Goal: Information Seeking & Learning: Learn about a topic

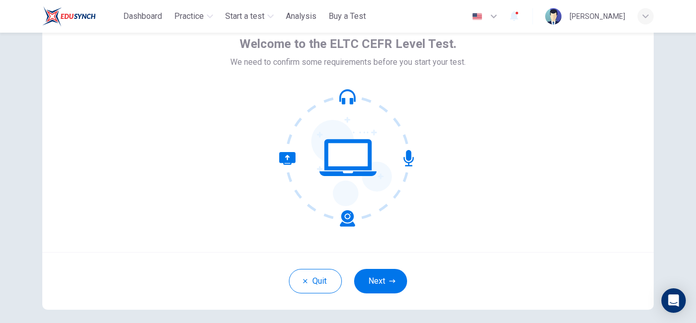
scroll to position [55, 0]
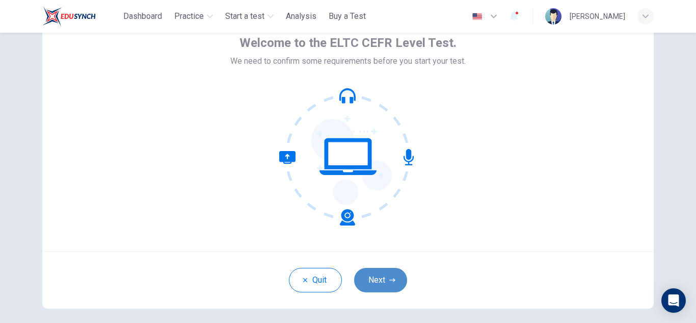
click at [390, 279] on icon "button" at bounding box center [393, 280] width 6 height 6
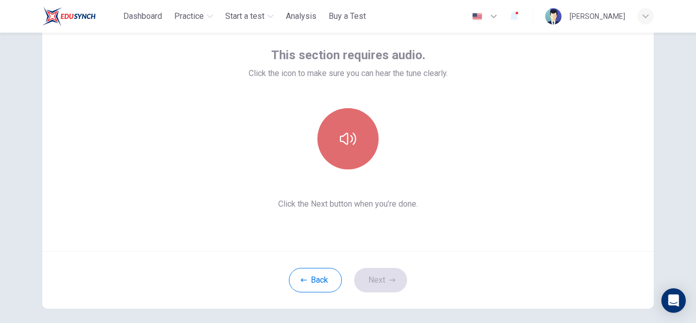
click at [362, 145] on button "button" at bounding box center [348, 138] width 61 height 61
click at [344, 127] on button "button" at bounding box center [348, 138] width 61 height 61
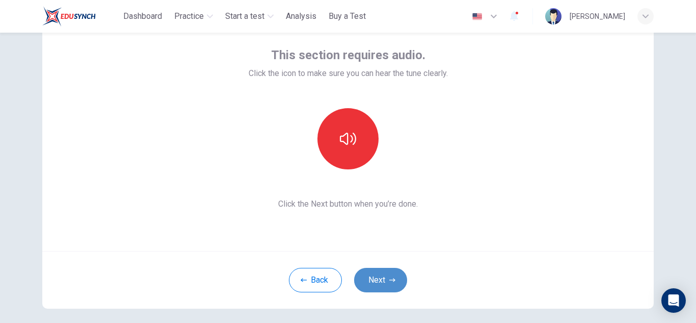
click at [395, 276] on button "Next" at bounding box center [380, 280] width 53 height 24
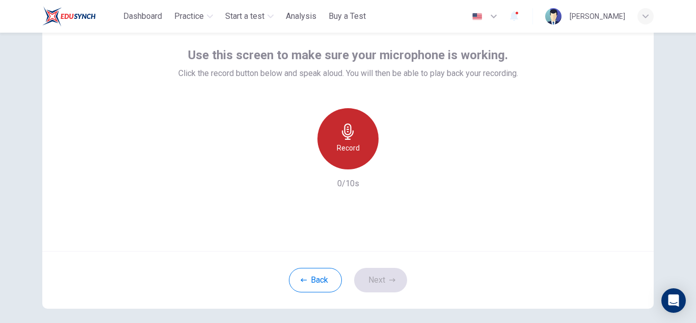
click at [359, 128] on div "Record" at bounding box center [348, 138] width 61 height 61
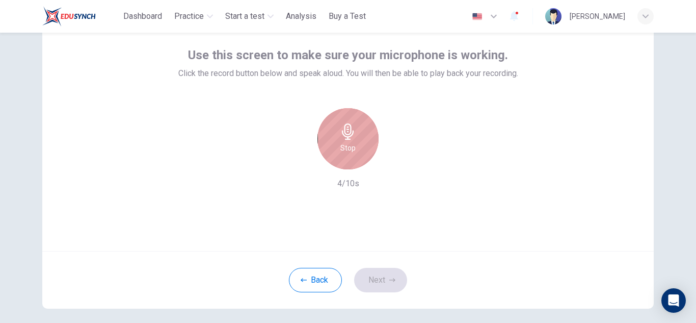
click at [359, 128] on div "Stop" at bounding box center [348, 138] width 61 height 61
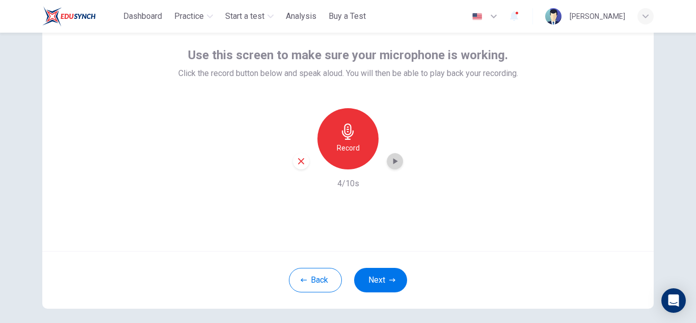
click at [394, 157] on icon "button" at bounding box center [395, 161] width 10 height 10
click at [392, 285] on button "Next" at bounding box center [380, 280] width 53 height 24
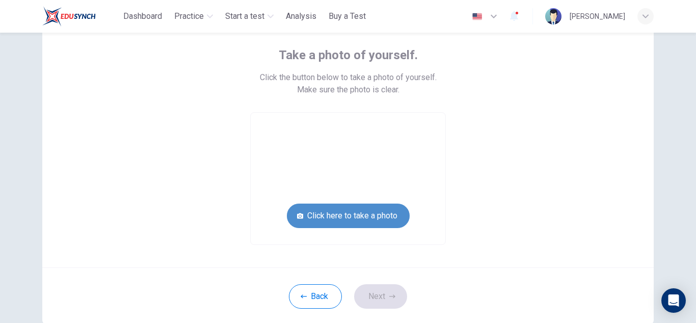
click at [348, 214] on button "Click here to take a photo" at bounding box center [348, 215] width 123 height 24
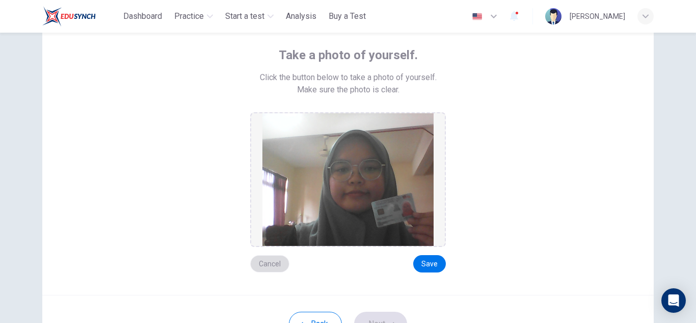
click at [269, 262] on button "Cancel" at bounding box center [269, 263] width 39 height 17
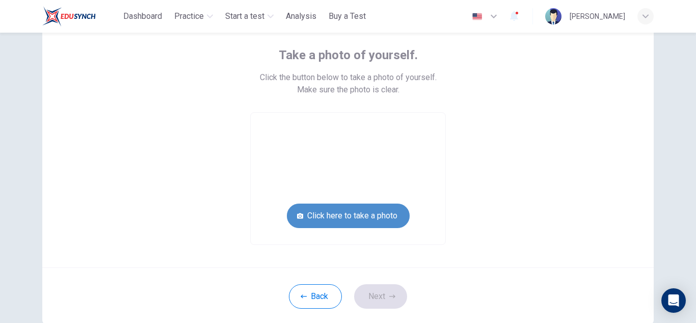
click at [374, 212] on button "Click here to take a photo" at bounding box center [348, 215] width 123 height 24
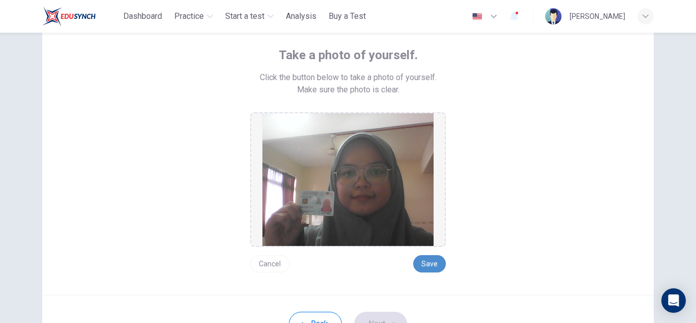
click at [426, 261] on button "Save" at bounding box center [429, 263] width 33 height 17
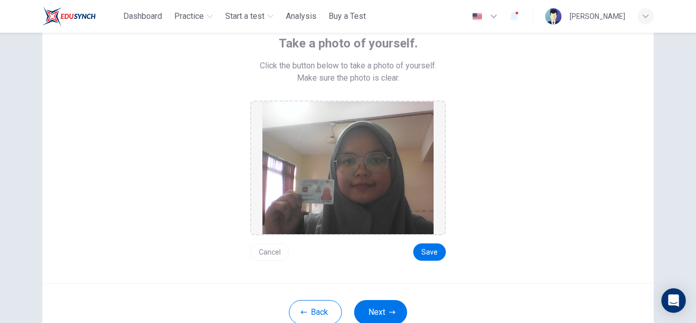
scroll to position [74, 0]
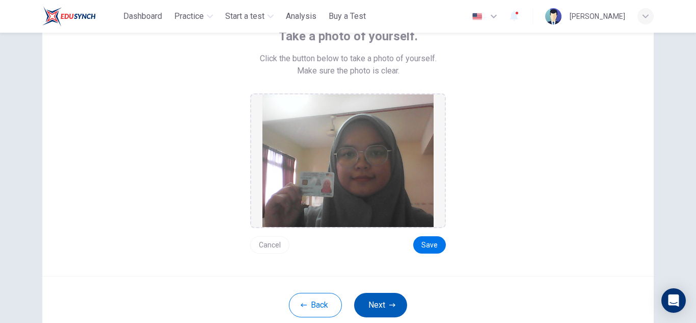
click at [379, 300] on button "Next" at bounding box center [380, 305] width 53 height 24
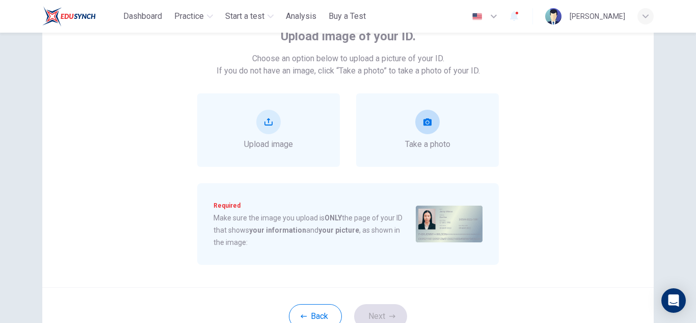
click at [428, 140] on span "Take a photo" at bounding box center [427, 144] width 45 height 12
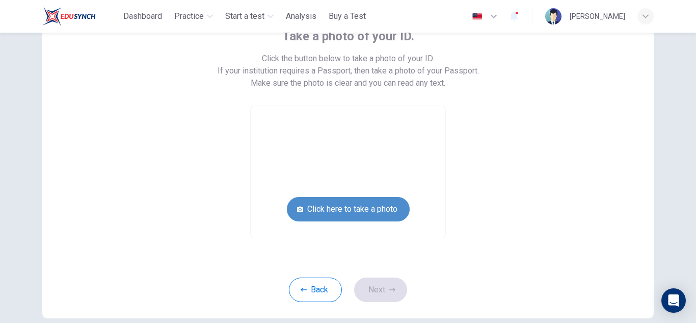
click at [351, 205] on button "Click here to take a photo" at bounding box center [348, 209] width 123 height 24
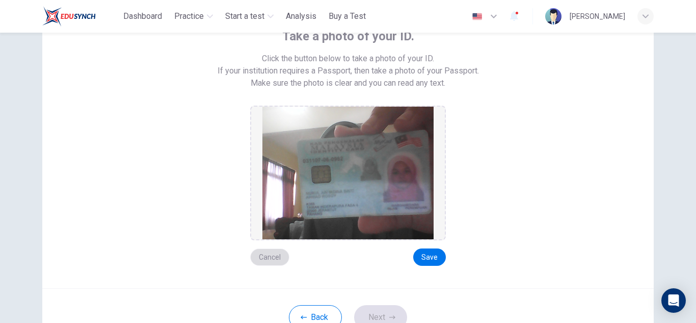
click at [260, 261] on button "Cancel" at bounding box center [269, 256] width 39 height 17
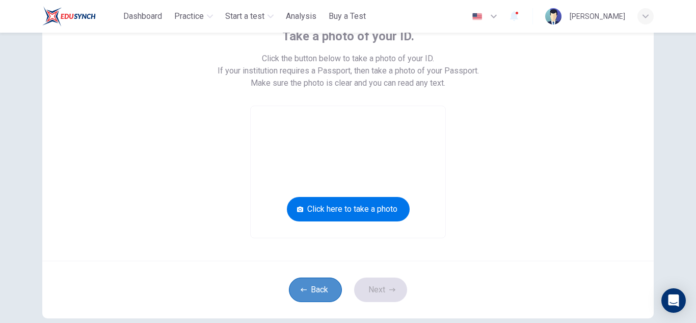
click at [305, 300] on button "Back" at bounding box center [315, 289] width 53 height 24
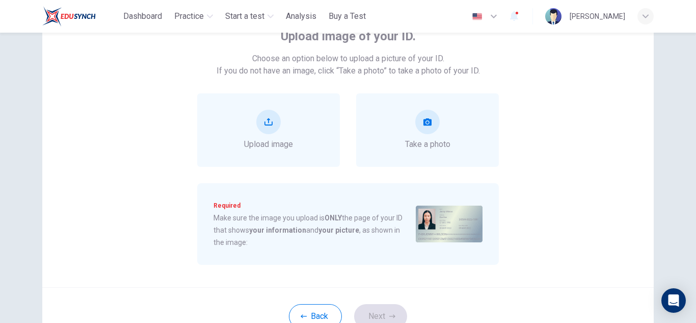
click at [162, 167] on div "Upload image Take a photo Required Make sure the image you upload is ONLY the p…" at bounding box center [348, 178] width 461 height 171
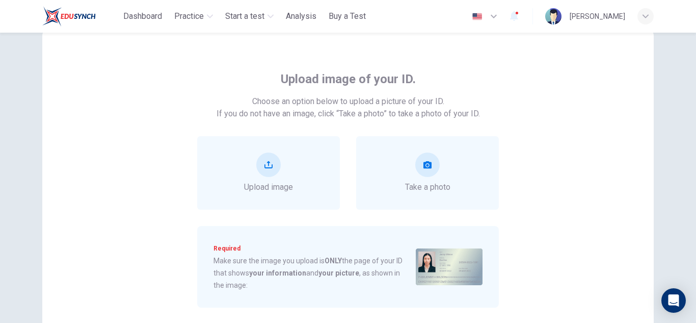
scroll to position [31, 0]
click at [428, 189] on span "Take a photo" at bounding box center [427, 188] width 45 height 12
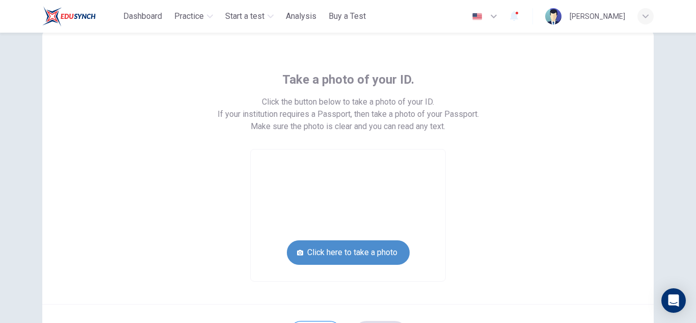
click at [367, 249] on button "Click here to take a photo" at bounding box center [348, 252] width 123 height 24
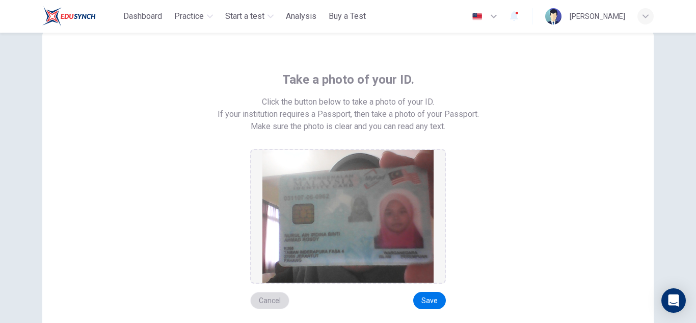
click at [277, 297] on button "Cancel" at bounding box center [269, 300] width 39 height 17
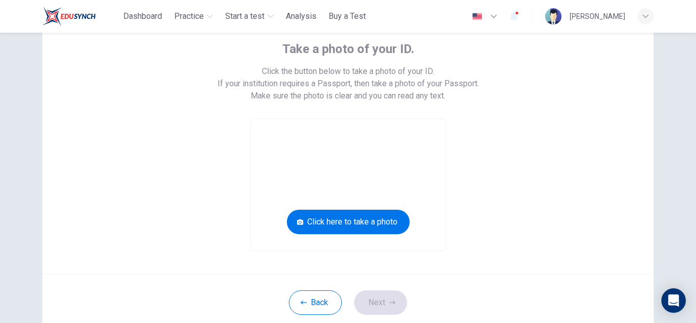
scroll to position [62, 0]
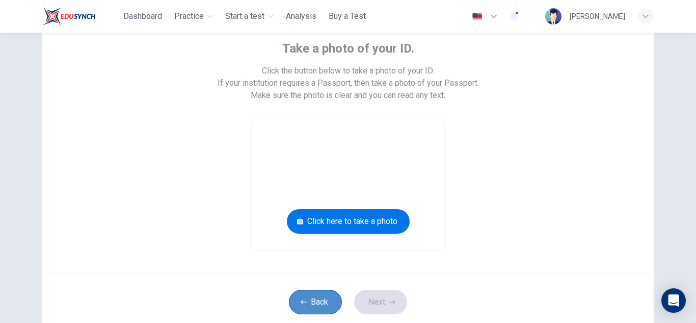
click at [292, 299] on button "Back" at bounding box center [315, 302] width 53 height 24
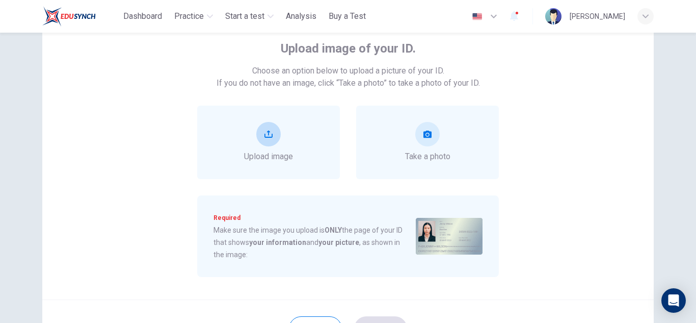
click at [248, 156] on span "Upload image" at bounding box center [268, 156] width 49 height 12
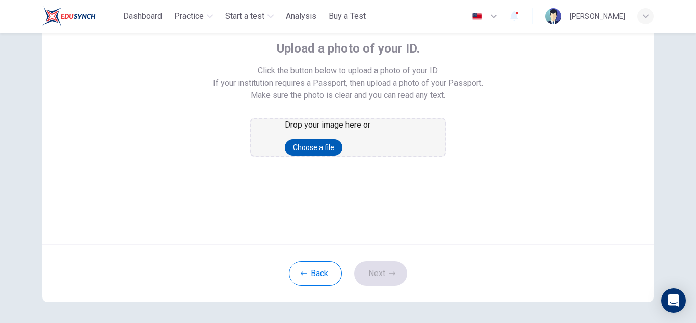
click at [343, 156] on button "Choose a file" at bounding box center [314, 147] width 58 height 16
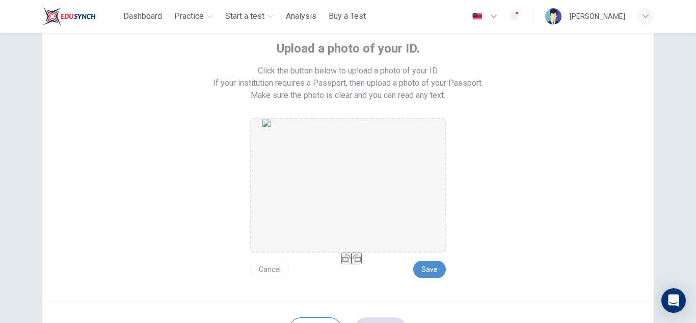
click at [425, 266] on button "Save" at bounding box center [429, 269] width 33 height 17
click at [436, 272] on button "Save" at bounding box center [429, 269] width 33 height 17
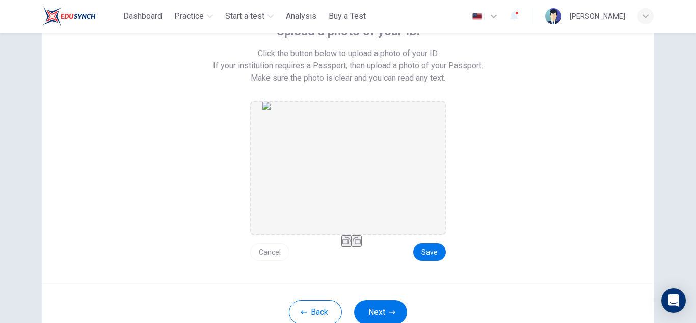
scroll to position [80, 0]
click at [373, 313] on button "Next" at bounding box center [380, 311] width 53 height 24
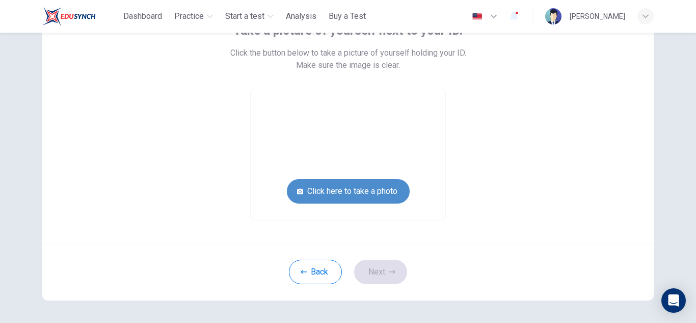
click at [377, 180] on button "Click here to take a photo" at bounding box center [348, 191] width 123 height 24
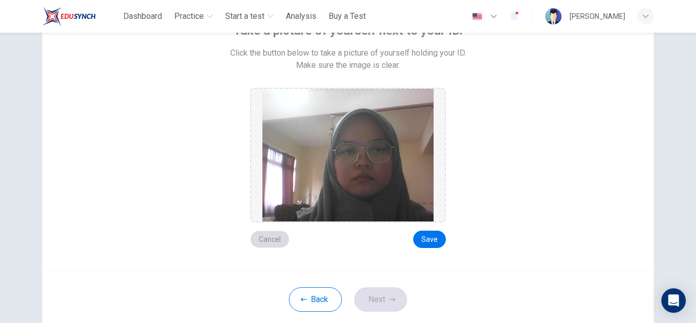
click at [277, 240] on button "Cancel" at bounding box center [269, 238] width 39 height 17
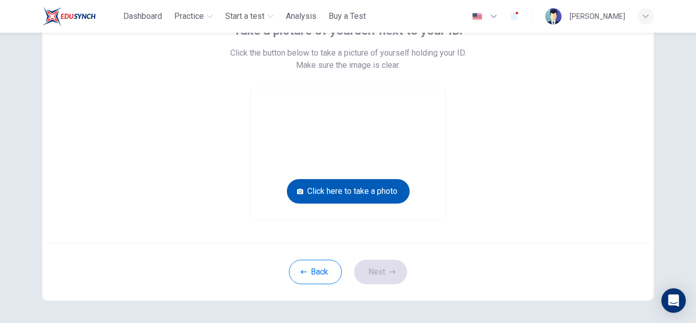
click at [380, 187] on button "Click here to take a photo" at bounding box center [348, 191] width 123 height 24
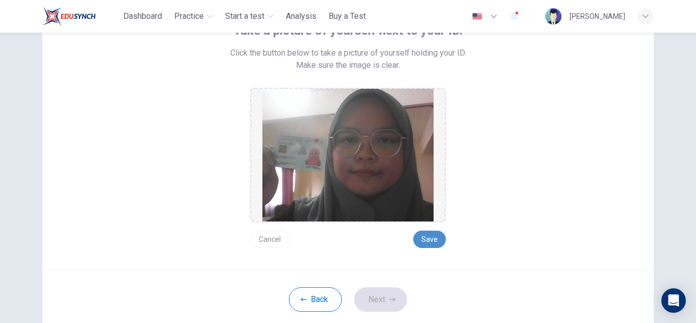
click at [441, 241] on button "Save" at bounding box center [429, 238] width 33 height 17
click at [386, 298] on button "Next" at bounding box center [380, 299] width 53 height 24
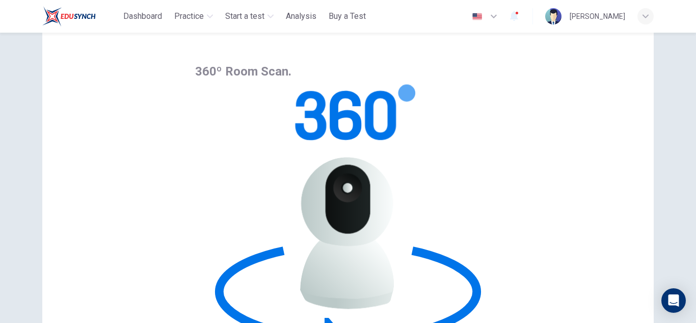
scroll to position [38, 0]
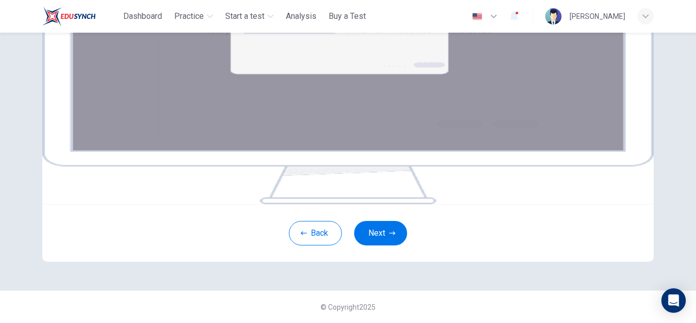
scroll to position [140, 0]
click at [375, 245] on button "Next" at bounding box center [380, 233] width 53 height 24
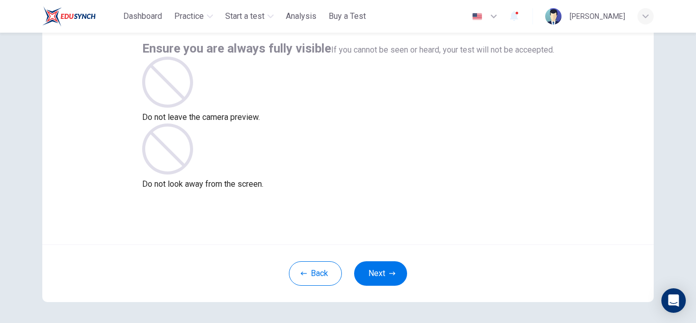
scroll to position [61, 0]
click at [381, 274] on button "Next" at bounding box center [380, 274] width 53 height 24
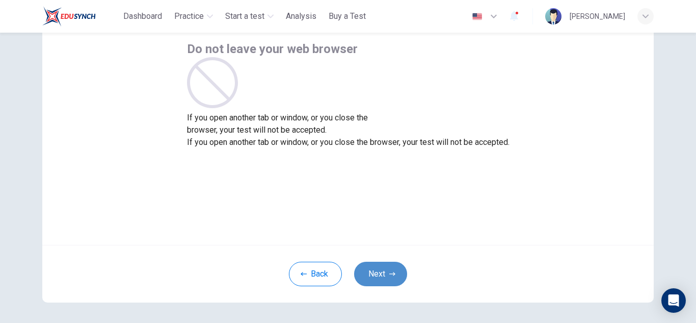
click at [381, 274] on button "Next" at bounding box center [380, 274] width 53 height 24
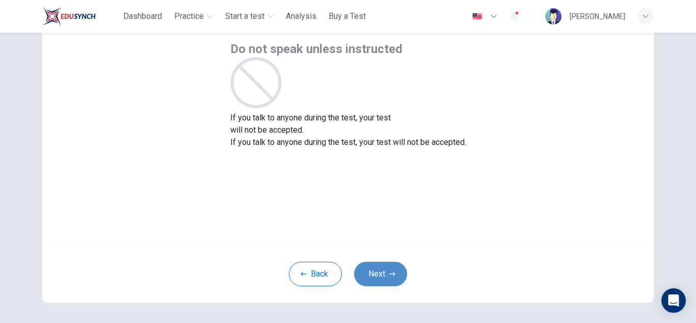
click at [381, 274] on button "Next" at bounding box center [380, 274] width 53 height 24
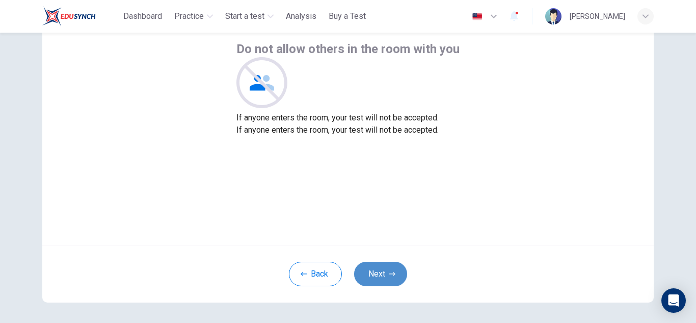
click at [381, 274] on button "Next" at bounding box center [380, 274] width 53 height 24
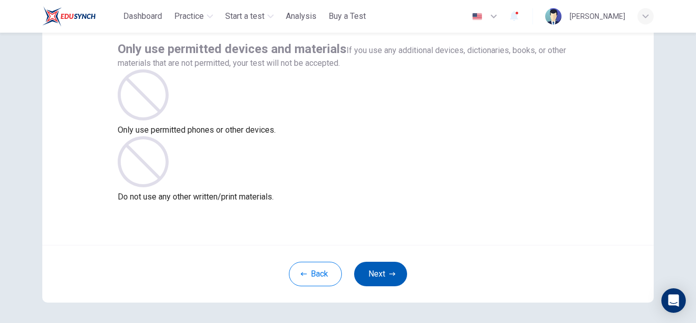
click at [381, 274] on button "Next" at bounding box center [380, 274] width 53 height 24
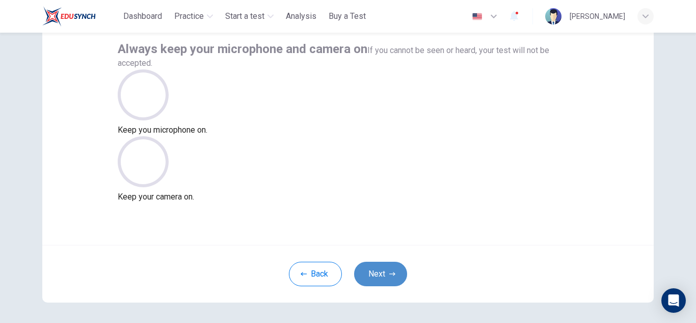
click at [381, 274] on button "Next" at bounding box center [380, 274] width 53 height 24
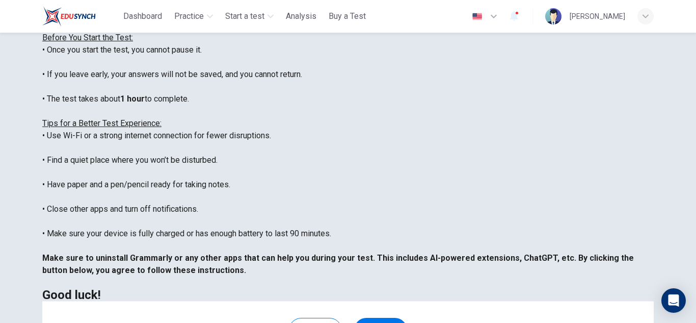
scroll to position [220, 0]
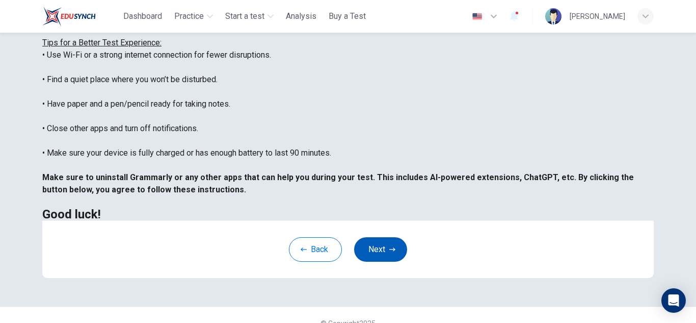
click at [379, 262] on button "Next" at bounding box center [380, 249] width 53 height 24
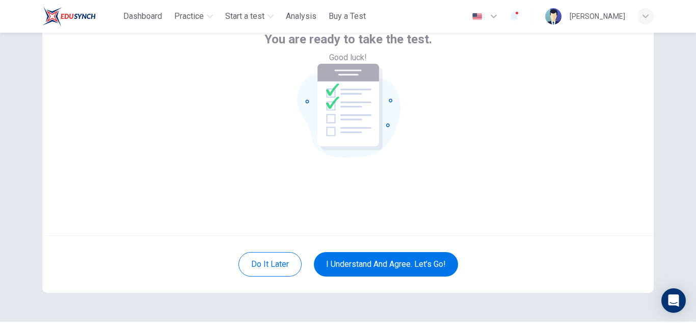
scroll to position [71, 0]
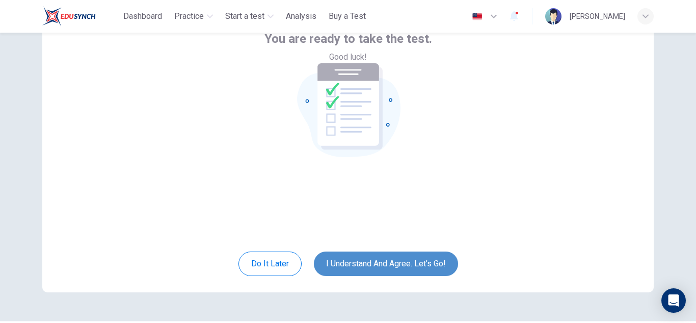
click at [393, 261] on button "I understand and agree. Let’s go!" at bounding box center [386, 263] width 144 height 24
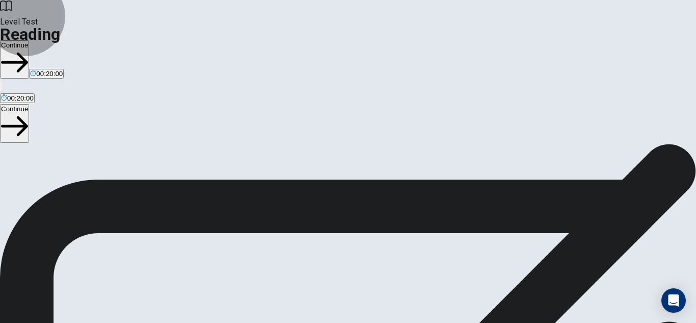
click at [29, 40] on button "Continue" at bounding box center [14, 59] width 29 height 38
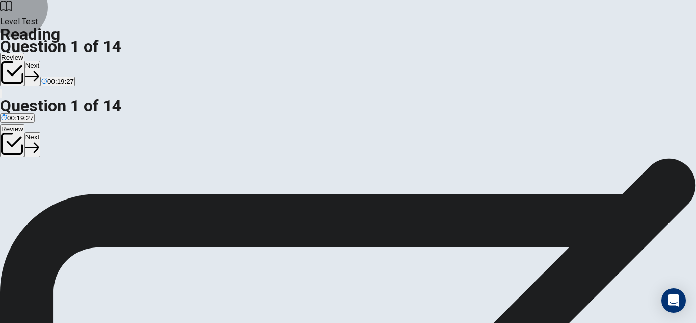
click at [40, 61] on button "Next" at bounding box center [32, 73] width 16 height 25
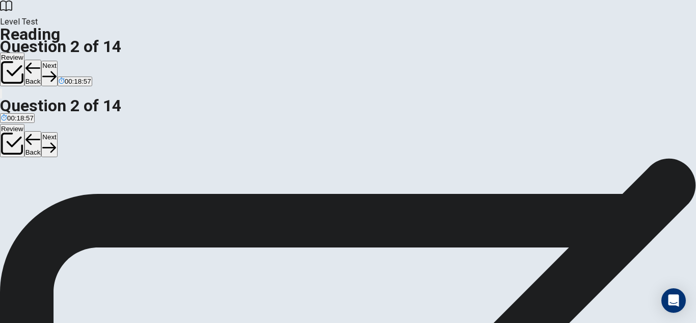
scroll to position [108, 0]
click at [57, 61] on button "Next" at bounding box center [49, 73] width 16 height 25
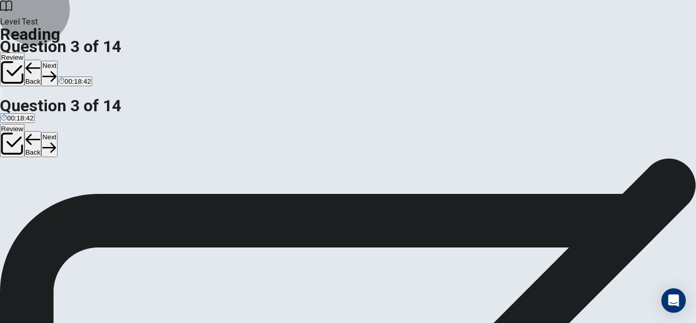
click at [56, 69] on icon "button" at bounding box center [49, 76] width 14 height 14
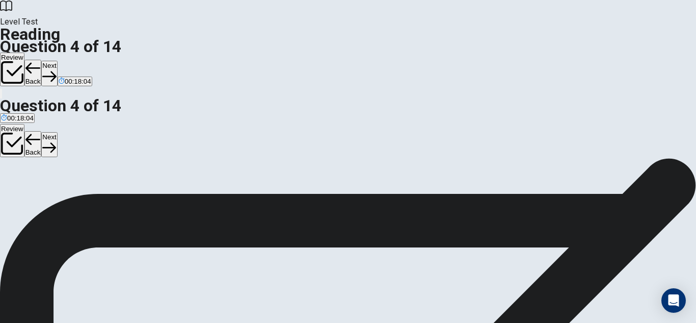
click at [57, 61] on button "Next" at bounding box center [49, 73] width 16 height 25
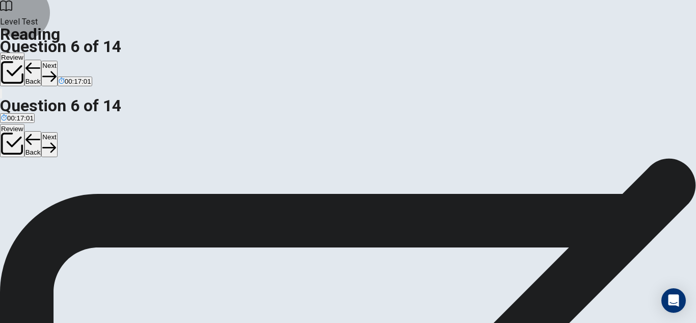
click at [57, 61] on button "Next" at bounding box center [49, 73] width 16 height 25
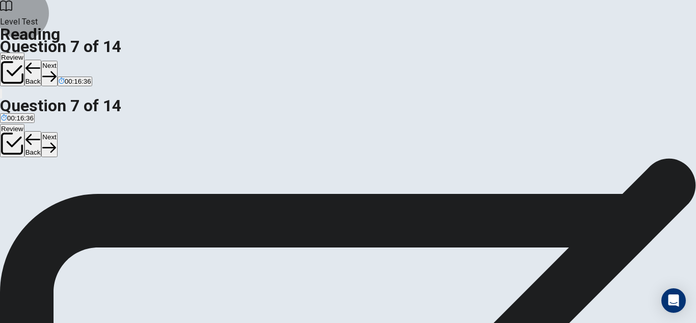
click at [57, 61] on button "Next" at bounding box center [49, 73] width 16 height 25
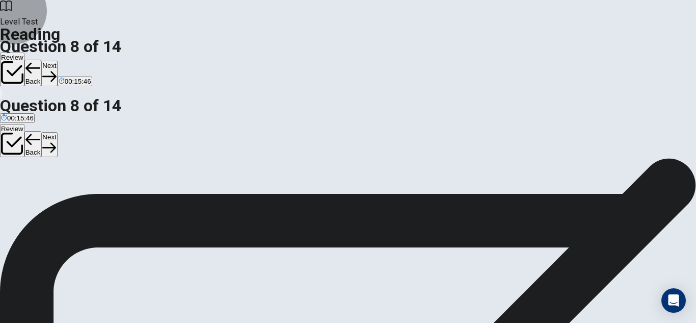
click at [57, 61] on button "Next" at bounding box center [49, 73] width 16 height 25
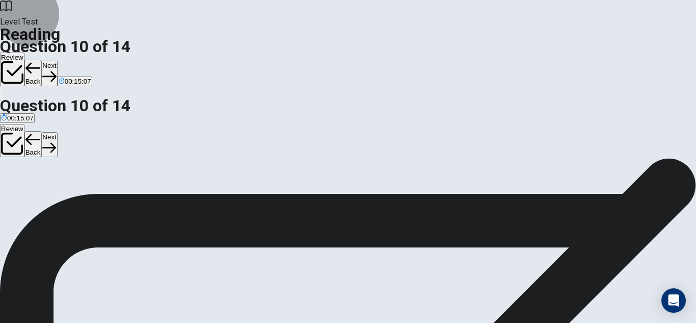
click at [57, 61] on button "Next" at bounding box center [49, 73] width 16 height 25
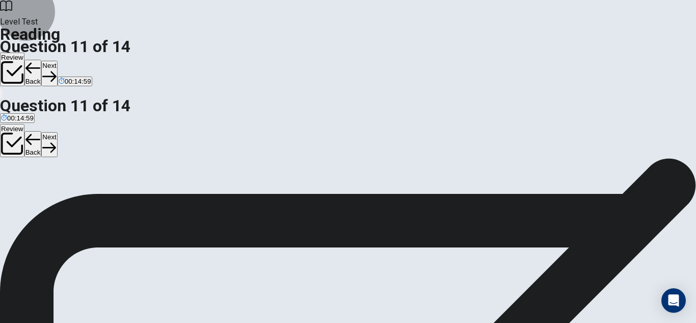
click at [57, 61] on button "Next" at bounding box center [49, 73] width 16 height 25
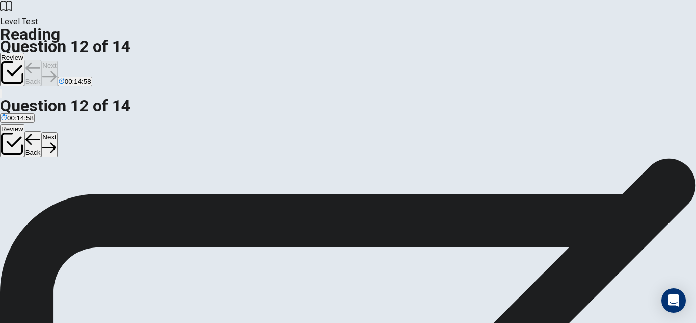
scroll to position [89, 0]
click at [57, 61] on button "Next" at bounding box center [49, 73] width 16 height 25
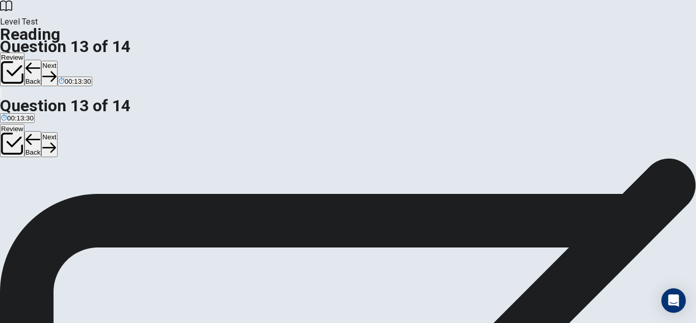
scroll to position [26, 0]
click at [57, 61] on button "Next" at bounding box center [49, 73] width 16 height 25
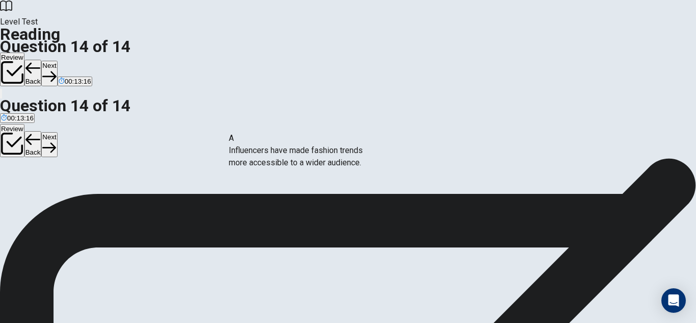
drag, startPoint x: 133, startPoint y: 176, endPoint x: 304, endPoint y: 182, distance: 171.9
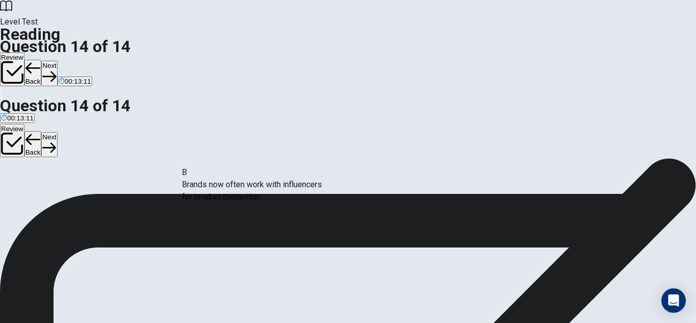
drag, startPoint x: 160, startPoint y: 157, endPoint x: 307, endPoint y: 207, distance: 155.3
drag, startPoint x: 162, startPoint y: 202, endPoint x: 346, endPoint y: 244, distance: 189.4
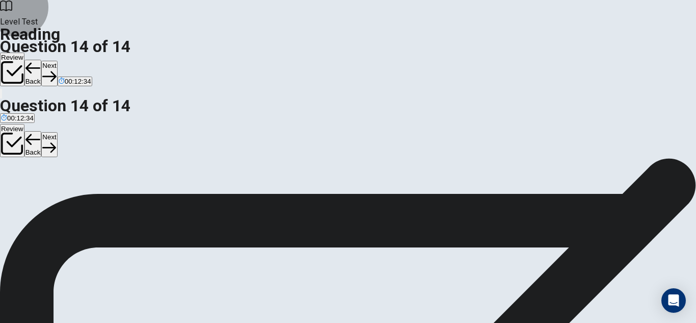
click at [57, 61] on button "Next" at bounding box center [49, 73] width 16 height 25
click at [24, 53] on button "Review" at bounding box center [12, 70] width 24 height 34
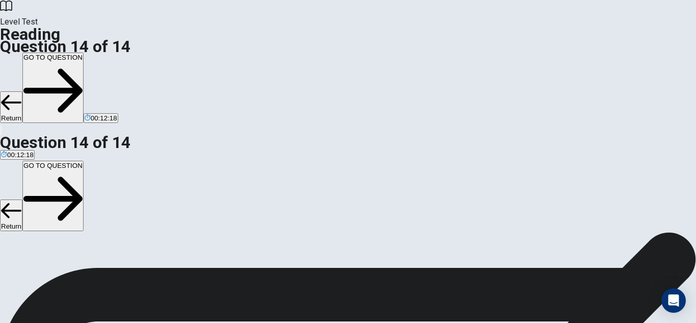
scroll to position [128, 0]
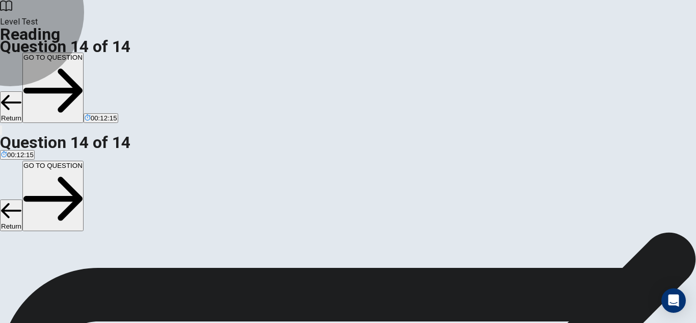
click at [84, 53] on button "GO TO QUESTION" at bounding box center [52, 88] width 61 height 70
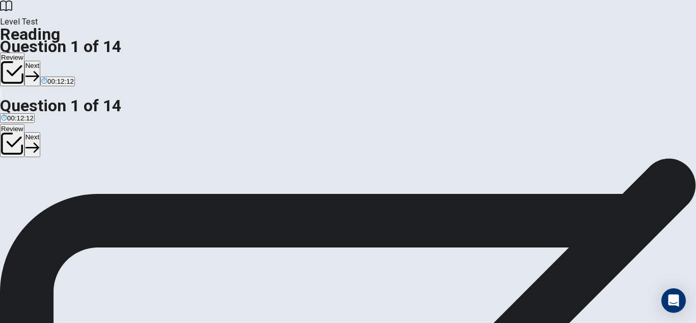
scroll to position [2, 0]
click at [40, 61] on button "Next" at bounding box center [32, 73] width 16 height 25
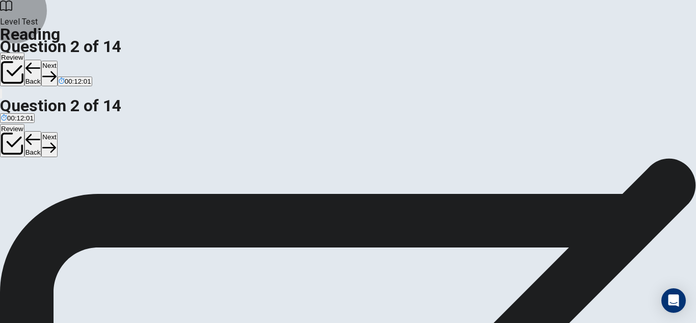
click at [57, 61] on button "Next" at bounding box center [49, 73] width 16 height 25
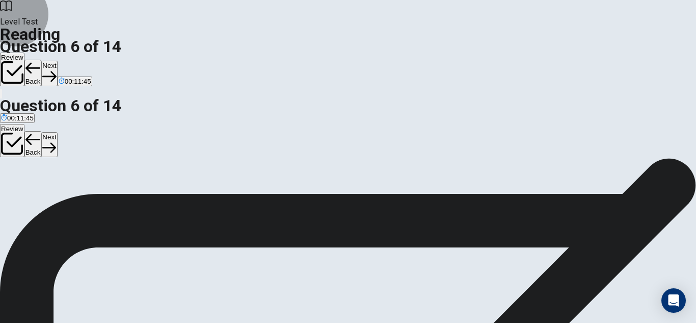
click at [57, 61] on button "Next" at bounding box center [49, 73] width 16 height 25
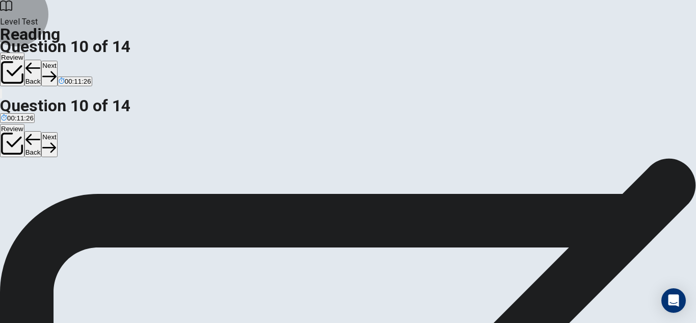
click at [57, 61] on button "Next" at bounding box center [49, 73] width 16 height 25
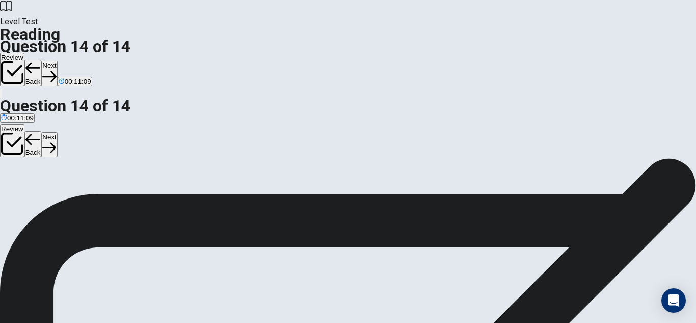
scroll to position [36, 0]
click at [57, 61] on button "Next" at bounding box center [49, 73] width 16 height 25
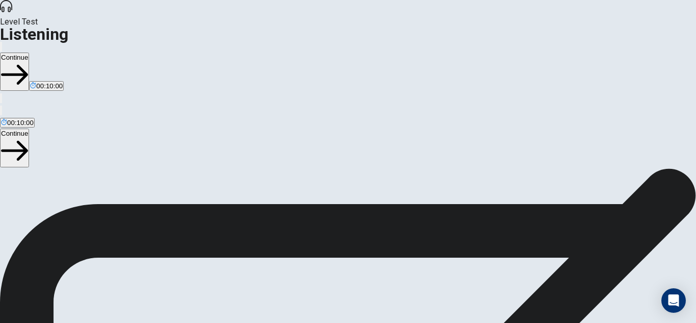
scroll to position [4, 0]
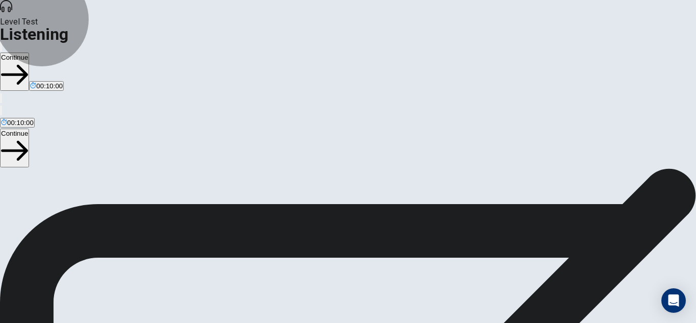
click at [29, 53] on button "Continue" at bounding box center [14, 72] width 29 height 38
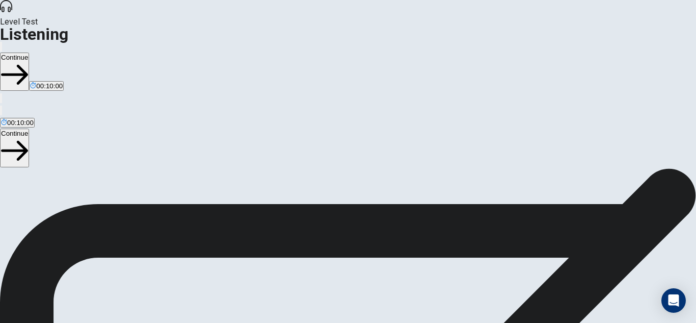
scroll to position [21, 0]
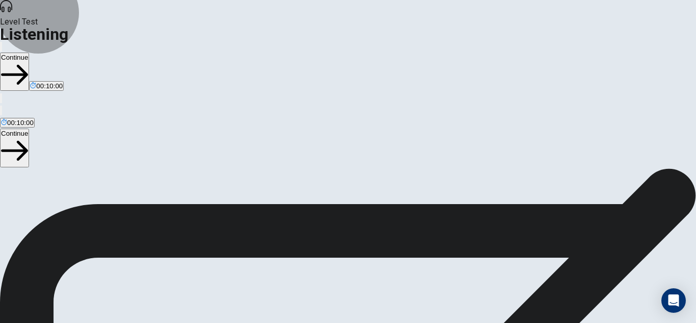
click at [29, 53] on button "Continue" at bounding box center [14, 72] width 29 height 38
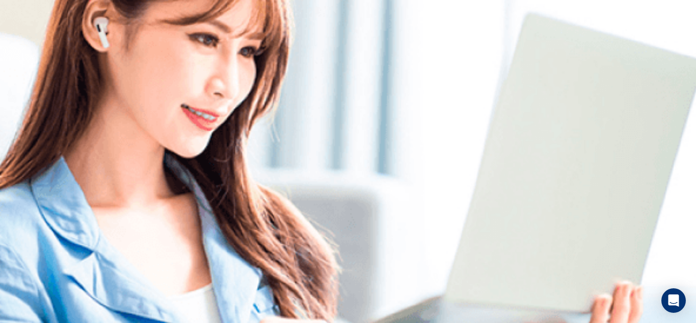
scroll to position [0, 0]
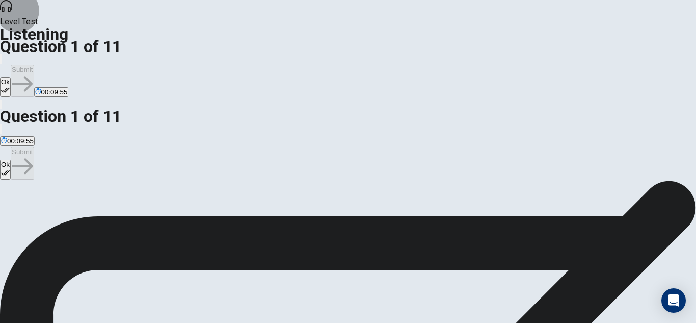
click at [11, 77] on button "Ok" at bounding box center [5, 87] width 11 height 20
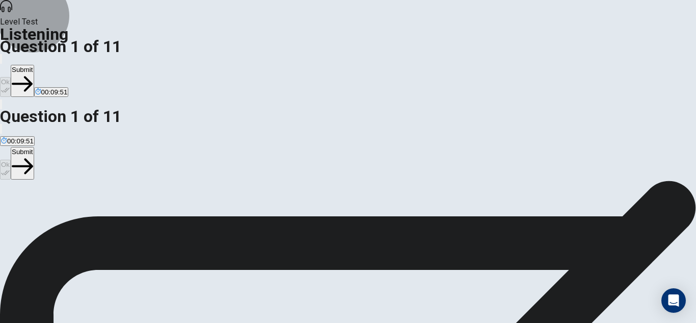
click at [34, 65] on button "Submit" at bounding box center [22, 81] width 23 height 32
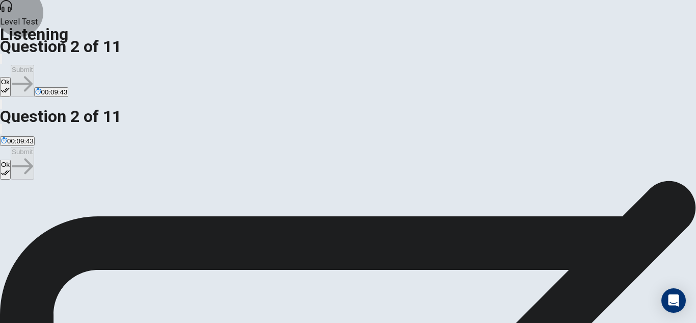
click at [11, 77] on button "Ok" at bounding box center [5, 87] width 11 height 20
click at [34, 65] on button "Submit" at bounding box center [22, 81] width 23 height 32
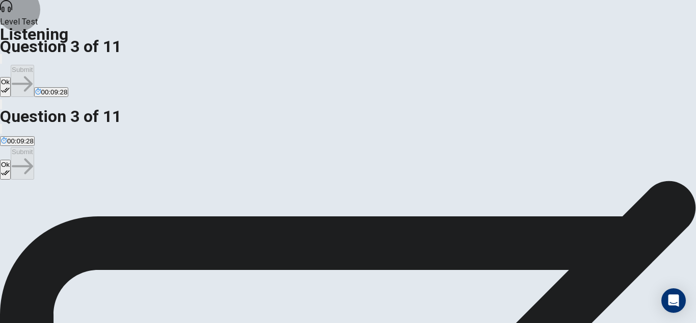
click at [11, 77] on button "Ok" at bounding box center [5, 87] width 11 height 20
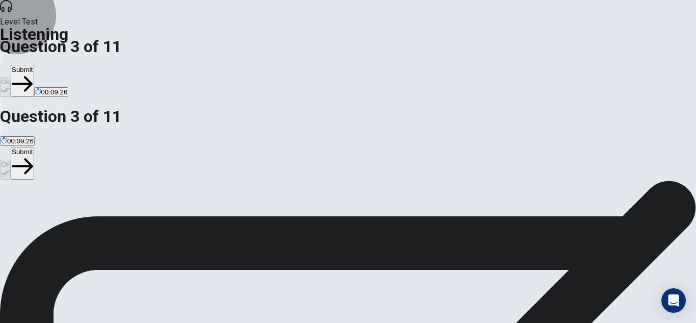
click at [34, 65] on button "Submit" at bounding box center [22, 81] width 23 height 32
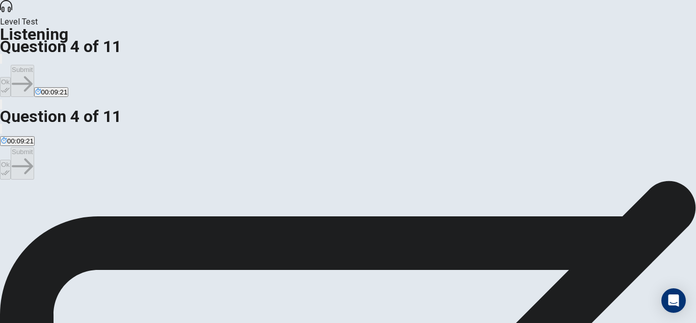
click at [11, 77] on button "Ok" at bounding box center [5, 87] width 11 height 20
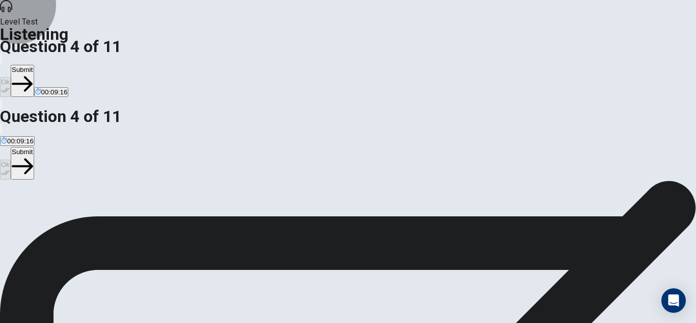
click at [34, 65] on button "Submit" at bounding box center [22, 81] width 23 height 32
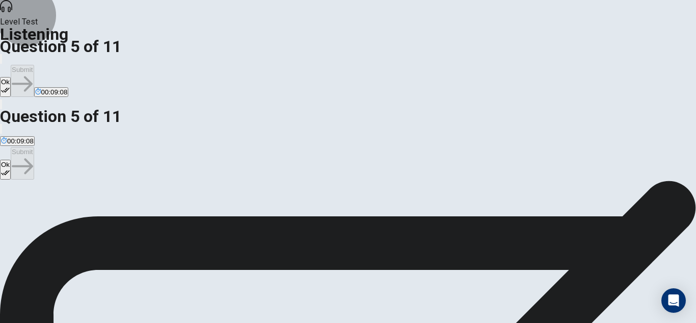
click at [11, 77] on button "Ok" at bounding box center [5, 87] width 11 height 20
click at [34, 65] on button "Submit" at bounding box center [22, 81] width 23 height 32
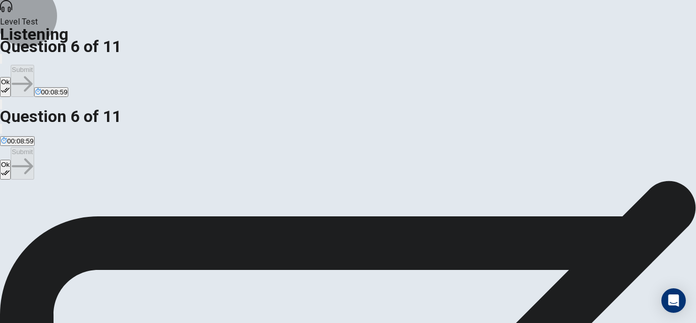
click at [11, 77] on button "Ok" at bounding box center [5, 87] width 11 height 20
click at [34, 65] on button "Submit" at bounding box center [22, 81] width 23 height 32
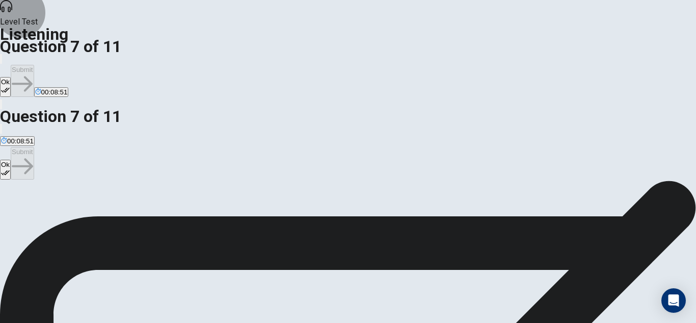
click at [11, 77] on button "Ok" at bounding box center [5, 87] width 11 height 20
click at [34, 65] on button "Submit" at bounding box center [22, 81] width 23 height 32
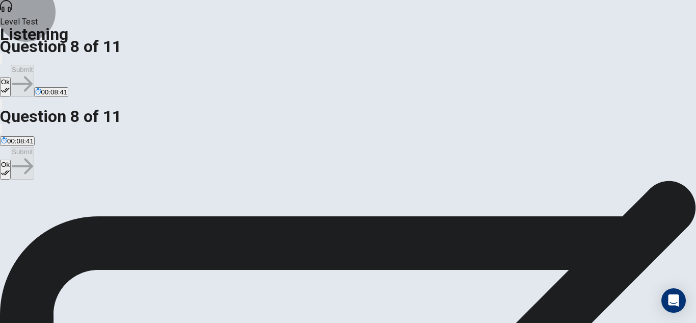
click at [10, 86] on icon "button" at bounding box center [5, 90] width 9 height 9
click at [34, 65] on button "Submit" at bounding box center [22, 81] width 23 height 32
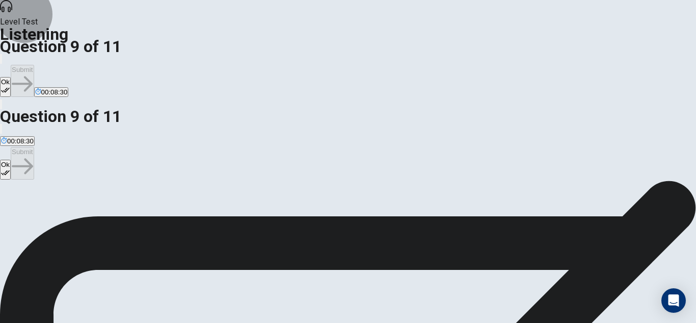
click at [11, 77] on button "Ok" at bounding box center [5, 87] width 11 height 20
click at [34, 65] on button "Submit" at bounding box center [22, 81] width 23 height 32
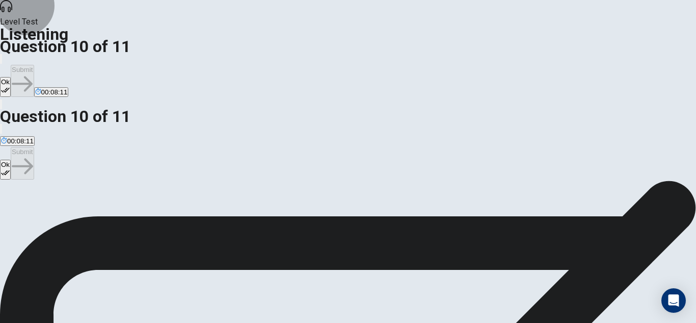
click at [11, 77] on button "Ok" at bounding box center [5, 87] width 11 height 20
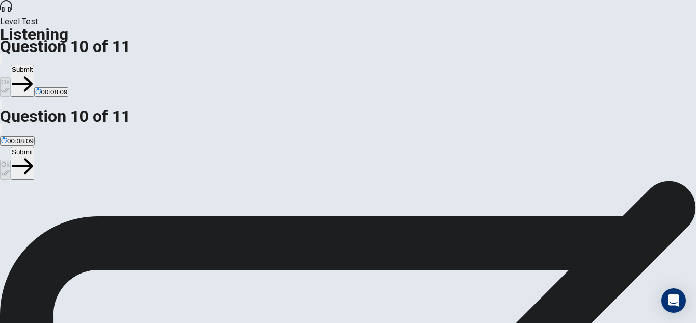
click at [34, 65] on button "Submit" at bounding box center [22, 81] width 23 height 32
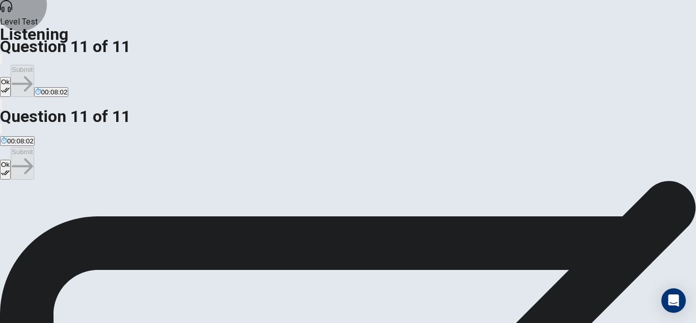
click at [11, 77] on button "Ok" at bounding box center [5, 87] width 11 height 20
click at [34, 65] on button "Submit" at bounding box center [22, 81] width 23 height 32
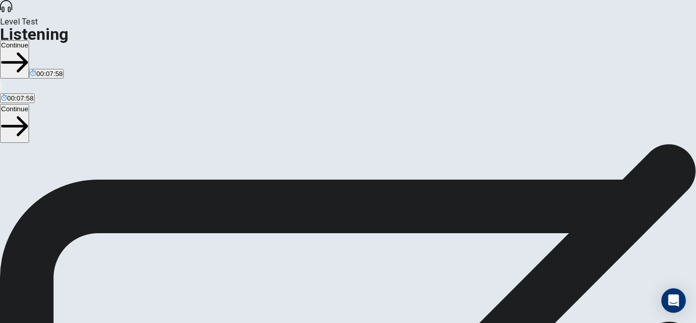
click at [29, 40] on button "Continue" at bounding box center [14, 59] width 29 height 38
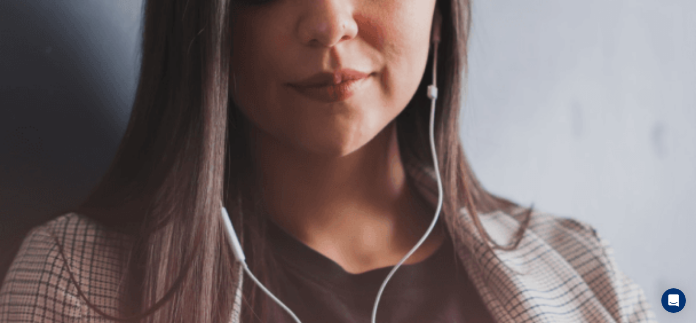
scroll to position [13, 0]
click at [29, 53] on button "Continue" at bounding box center [14, 72] width 29 height 38
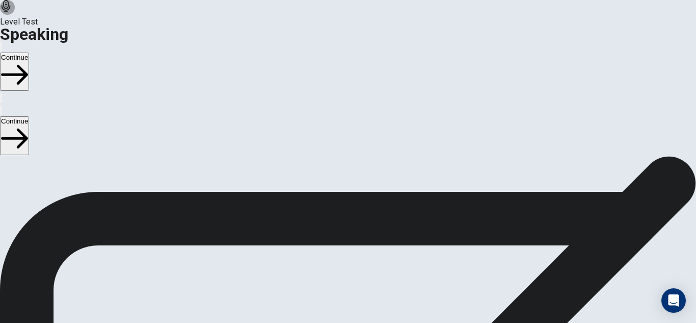
click at [29, 53] on button "Continue" at bounding box center [14, 72] width 29 height 38
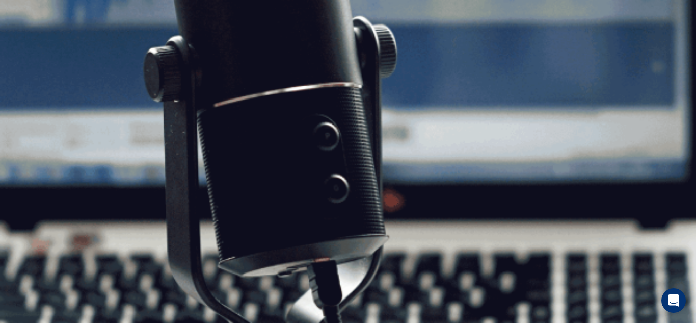
click at [29, 53] on button "Continue" at bounding box center [14, 72] width 29 height 38
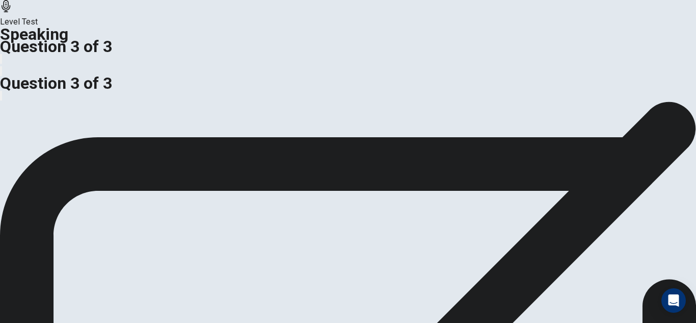
scroll to position [48, 0]
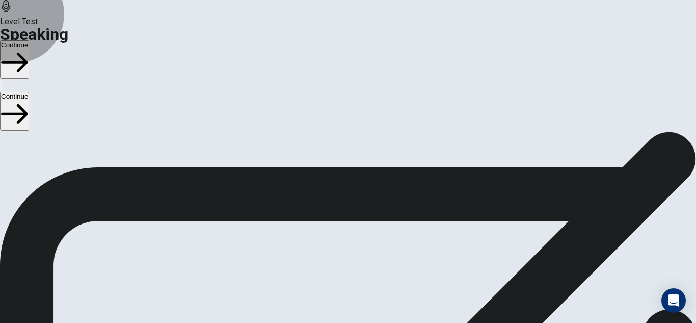
click at [29, 40] on button "Continue" at bounding box center [14, 59] width 29 height 38
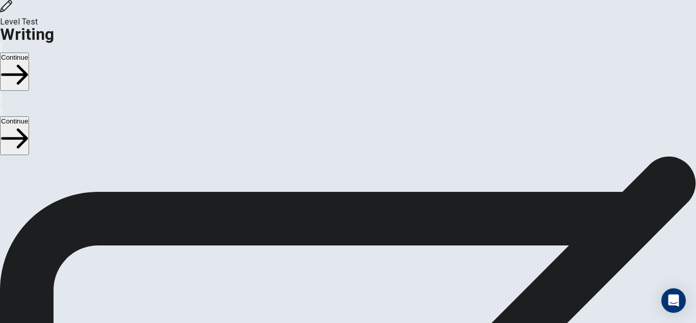
scroll to position [0, 0]
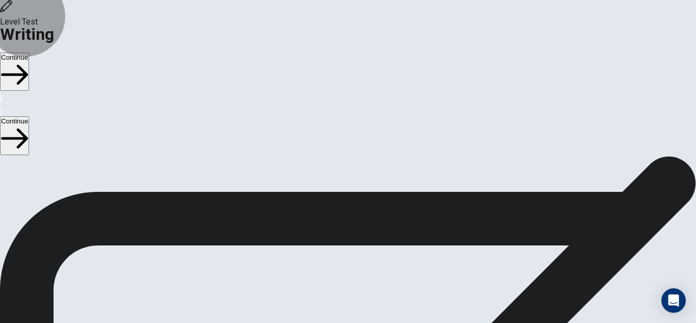
click at [29, 53] on button "Continue" at bounding box center [14, 72] width 29 height 38
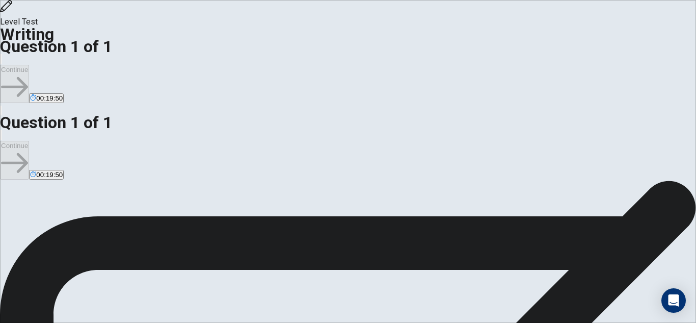
scroll to position [11, 0]
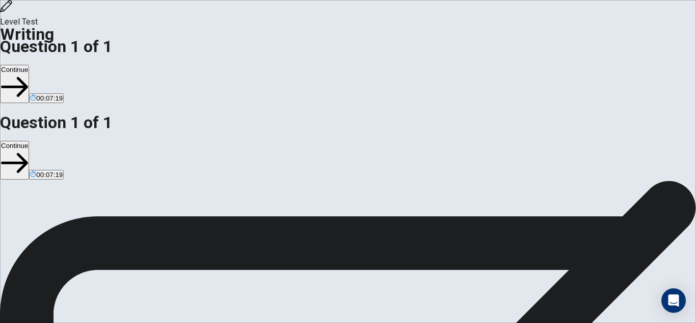
scroll to position [95, 0]
type textarea "**********"
click at [29, 65] on button "Continue" at bounding box center [14, 84] width 29 height 38
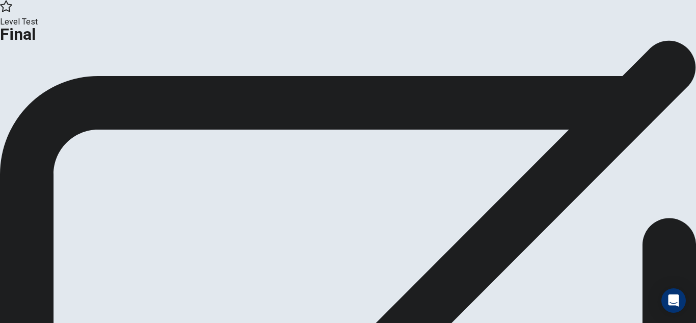
scroll to position [48, 0]
